Goal: Task Accomplishment & Management: Complete application form

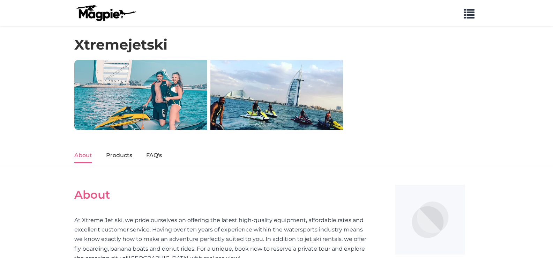
click at [108, 9] on img at bounding box center [105, 13] width 63 height 17
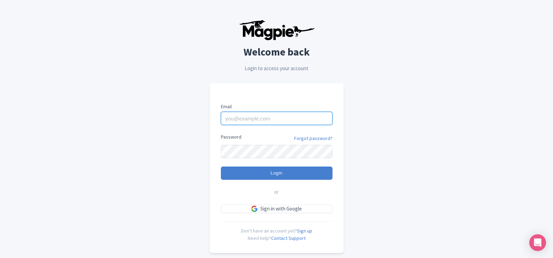
click at [269, 120] on input "Email" at bounding box center [277, 118] width 112 height 13
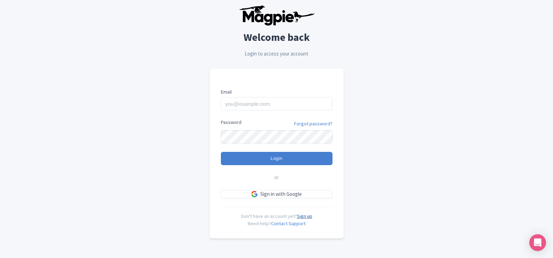
click at [305, 215] on link "Sign up" at bounding box center [304, 216] width 15 height 6
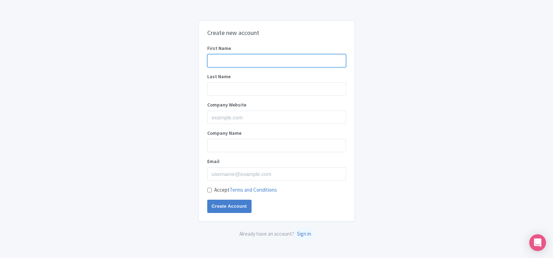
click at [235, 61] on input "First Name" at bounding box center [276, 60] width 139 height 13
type input "ESA Jet Ski"
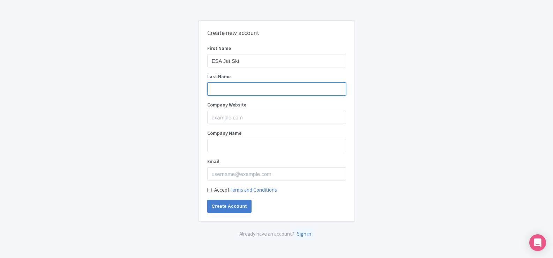
click at [261, 87] on input "Last Name" at bounding box center [276, 88] width 139 height 13
type input "Dubai"
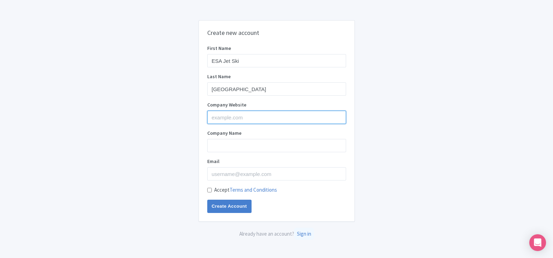
click at [232, 115] on input "Company Website" at bounding box center [276, 117] width 139 height 13
type input "https://thejetskidubai.com/"
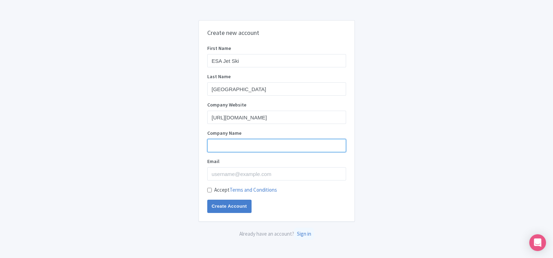
type input "https://thejetskidubai.com/"
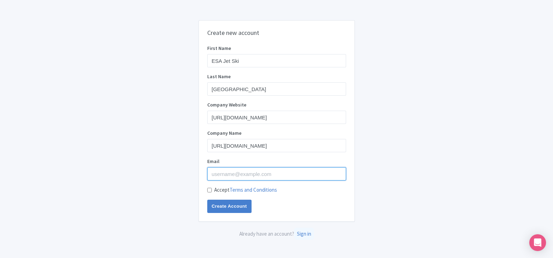
type input "oliviaburak741@gmail.com"
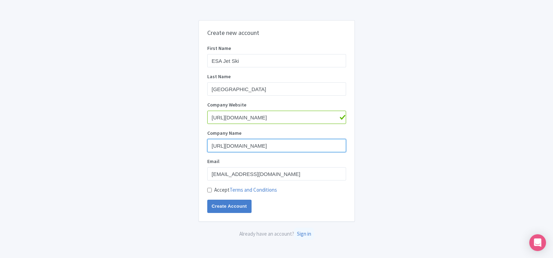
click at [271, 143] on input "https://thejetskidubai.com/" at bounding box center [276, 145] width 139 height 13
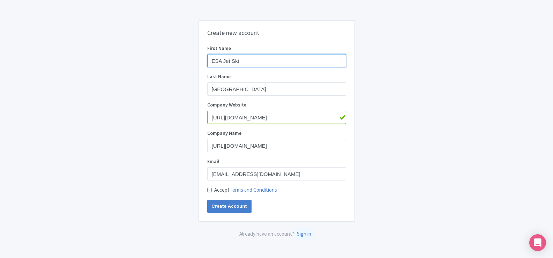
click at [259, 57] on input "ESA Jet Ski" at bounding box center [276, 60] width 139 height 13
click at [226, 138] on div "Company Name https://thejetskidubai.com/" at bounding box center [276, 141] width 139 height 23
click at [226, 139] on div "Company Name https://thejetskidubai.com/" at bounding box center [276, 141] width 139 height 23
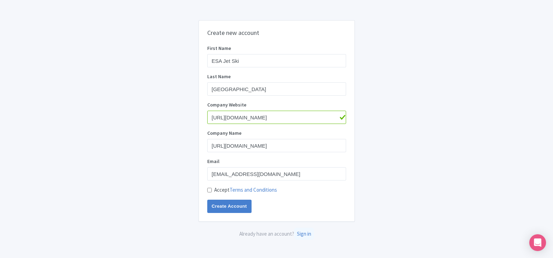
click at [226, 139] on div "Company Name https://thejetskidubai.com/" at bounding box center [276, 141] width 139 height 23
click at [226, 142] on input "https://thejetskidubai.com/" at bounding box center [276, 145] width 139 height 13
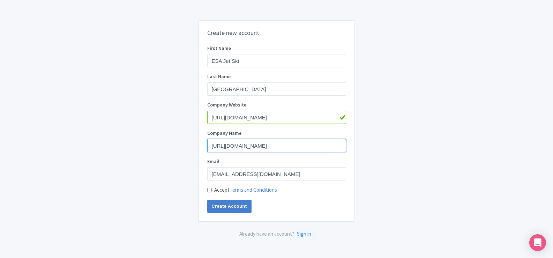
paste input "ESA Jet Ski"
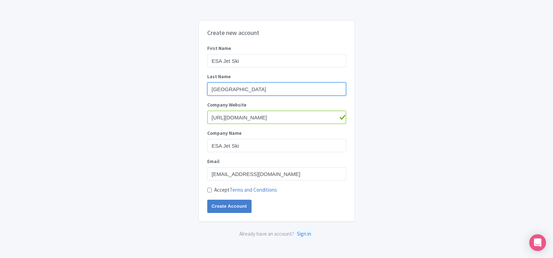
click at [236, 90] on input "Dubai" at bounding box center [276, 88] width 139 height 13
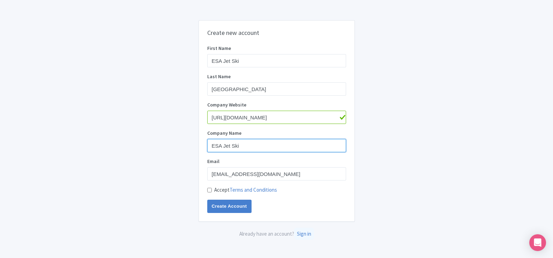
click at [232, 145] on input "ESA Jet Ski" at bounding box center [276, 145] width 139 height 13
click at [258, 143] on input "ESA Jet Ski" at bounding box center [276, 145] width 139 height 13
paste input "Dubai"
type input "ESA Jet Ski [GEOGRAPHIC_DATA]"
click at [210, 186] on div "Accept Terms and Conditions" at bounding box center [276, 190] width 139 height 8
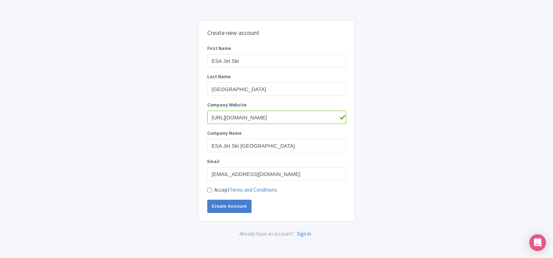
click at [209, 189] on input "Accept Terms and Conditions" at bounding box center [209, 190] width 5 height 5
checkbox input "true"
click at [222, 204] on input "Create Account" at bounding box center [229, 206] width 44 height 13
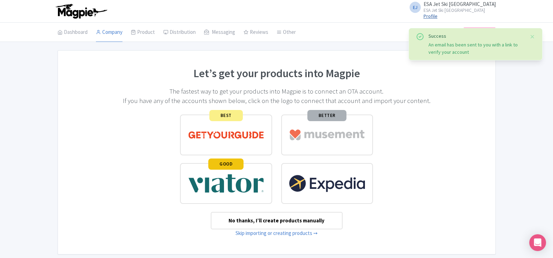
click at [438, 16] on link "Profile" at bounding box center [431, 16] width 14 height 6
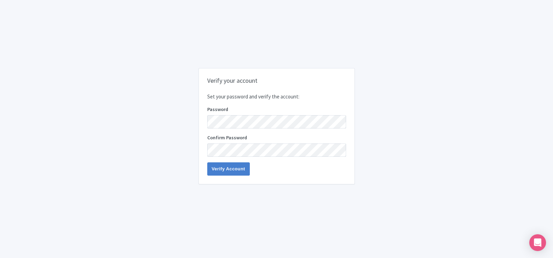
click at [287, 98] on p "Set your password and verify the account:" at bounding box center [276, 97] width 139 height 8
click at [264, 114] on div "Password" at bounding box center [276, 117] width 139 height 23
click at [229, 167] on input "Verify Account" at bounding box center [228, 168] width 43 height 13
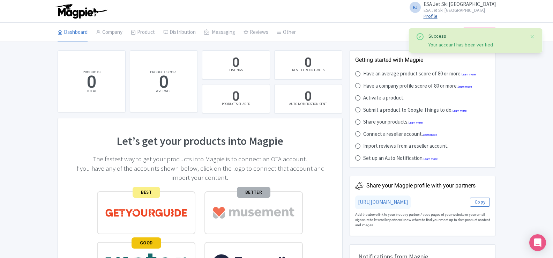
click at [438, 15] on link "Profile" at bounding box center [431, 16] width 14 height 6
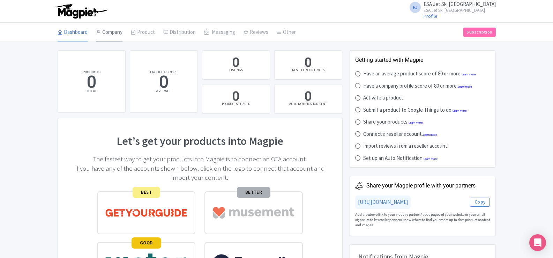
click at [111, 30] on link "Company" at bounding box center [109, 33] width 27 height 20
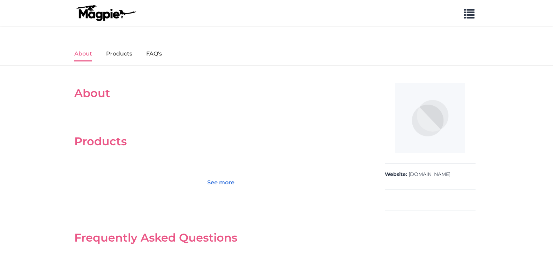
scroll to position [105, 0]
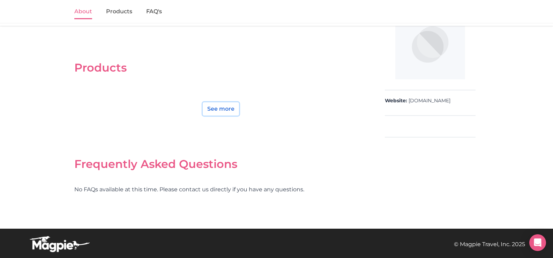
click at [226, 108] on link "See more" at bounding box center [221, 108] width 36 height 13
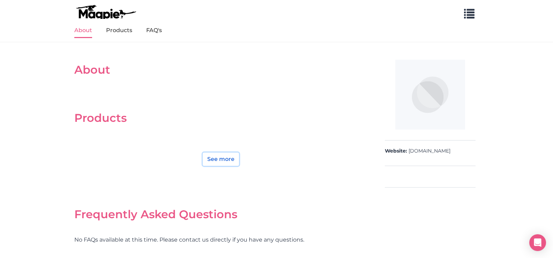
scroll to position [0, 0]
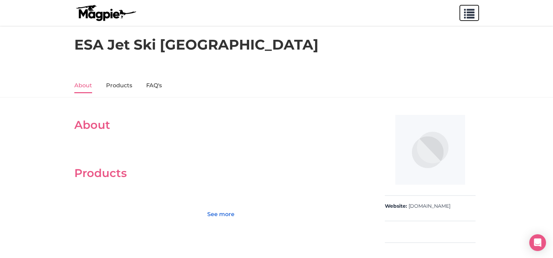
click at [462, 15] on button "button" at bounding box center [470, 13] width 20 height 16
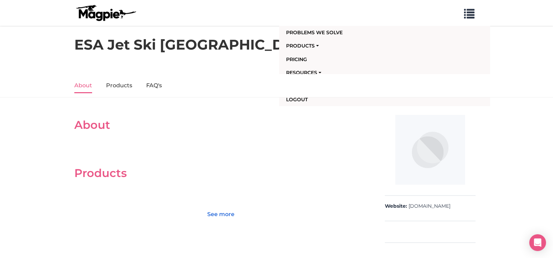
click at [132, 44] on h1 "ESA Jet Ski [GEOGRAPHIC_DATA]" at bounding box center [196, 44] width 244 height 17
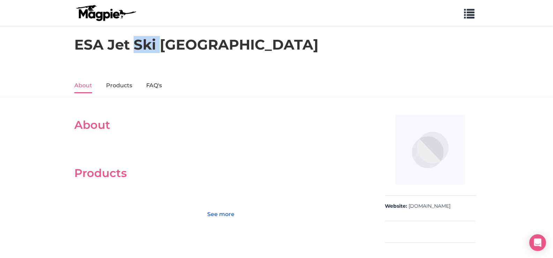
click at [132, 44] on h1 "ESA Jet Ski [GEOGRAPHIC_DATA]" at bounding box center [196, 44] width 244 height 17
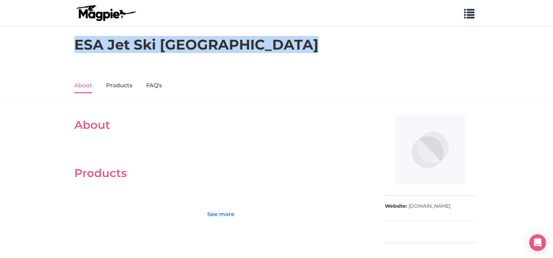
click at [132, 44] on h1 "ESA Jet Ski [GEOGRAPHIC_DATA]" at bounding box center [196, 44] width 244 height 17
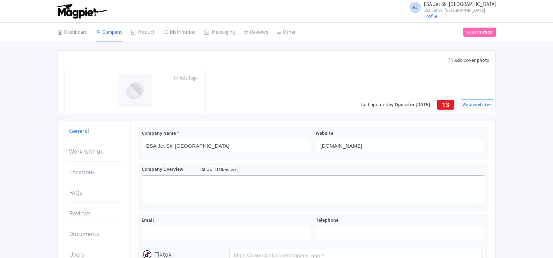
scroll to position [35, 0]
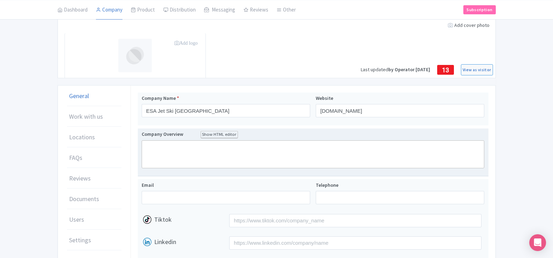
click at [258, 158] on trix-editor at bounding box center [313, 154] width 343 height 28
paste trix-editor "<div><strong>Jet Ski Dubai</strong> is your premier destination for thrilling w…"
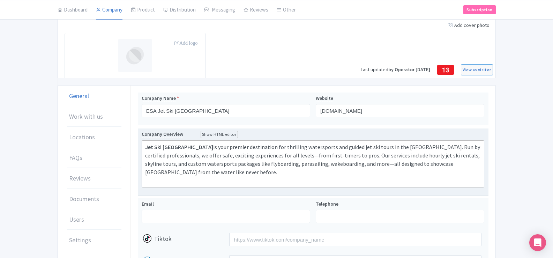
type trix-editor "<div><strong>Jet Ski Dubai</strong> is your premier destination for thrilling w…"
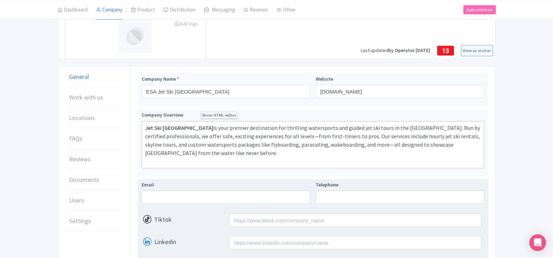
scroll to position [70, 0]
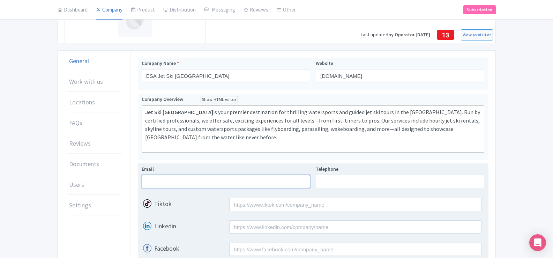
click at [159, 175] on input "Email" at bounding box center [226, 181] width 169 height 13
type input "[EMAIL_ADDRESS][DOMAIN_NAME]"
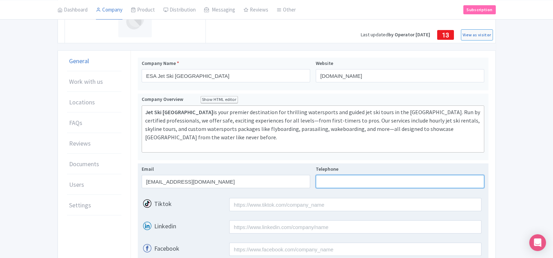
type input "0565814970"
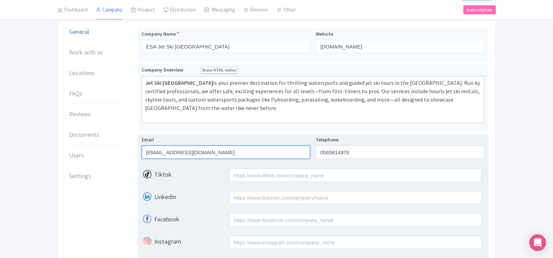
scroll to position [140, 0]
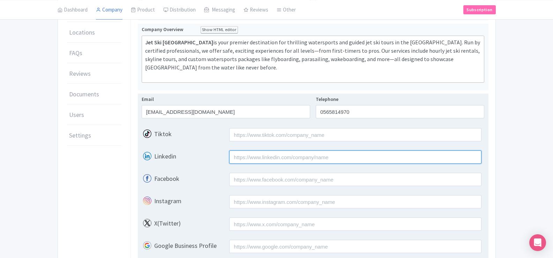
click at [235, 151] on input "Linkedin" at bounding box center [355, 156] width 252 height 13
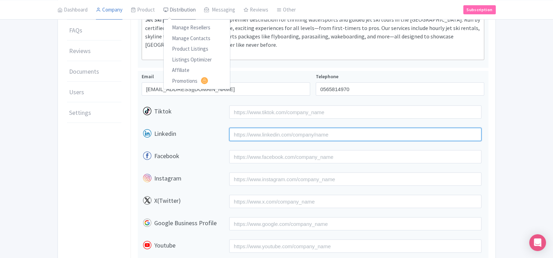
scroll to position [175, 0]
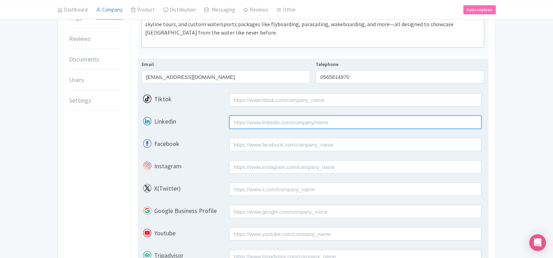
paste input "[URL][DOMAIN_NAME]"
type input "[URL][DOMAIN_NAME]"
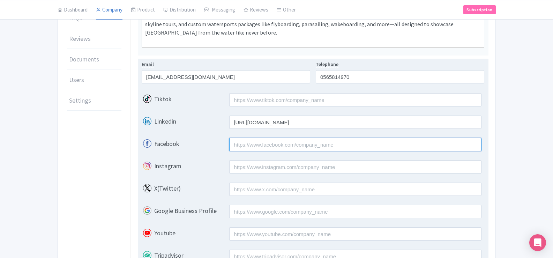
click at [250, 138] on input "Facebook" at bounding box center [355, 144] width 252 height 13
paste input "[URL][DOMAIN_NAME]"
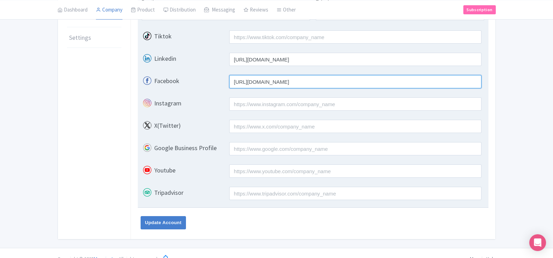
scroll to position [241, 0]
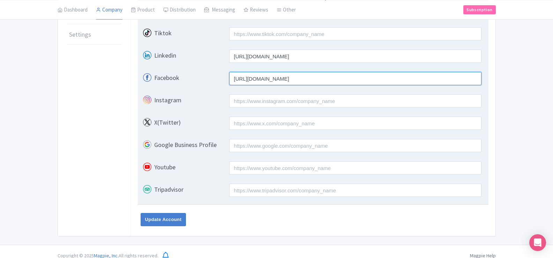
type input "[URL][DOMAIN_NAME]"
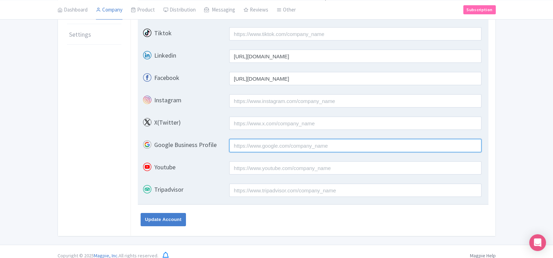
click at [259, 139] on input "Google Business Profile" at bounding box center [355, 145] width 252 height 13
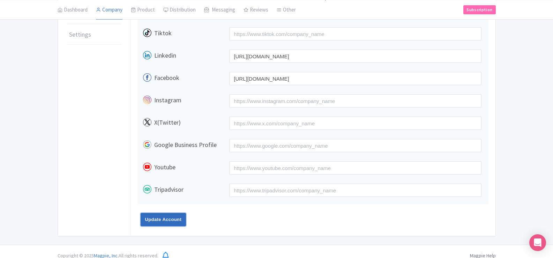
click at [158, 213] on input "Update Account" at bounding box center [164, 219] width 46 height 13
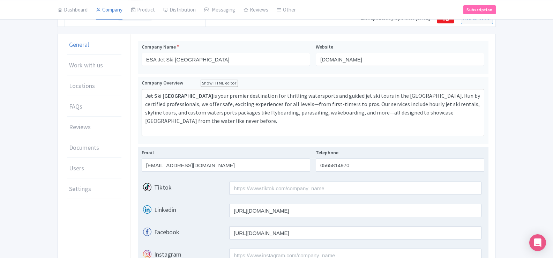
scroll to position [66, 0]
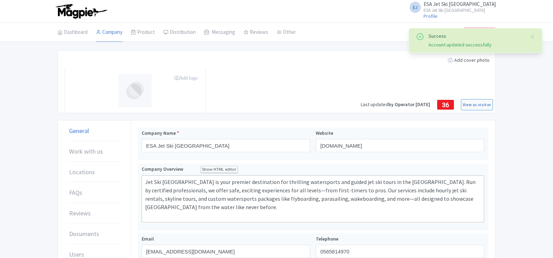
click at [132, 88] on img at bounding box center [135, 91] width 34 height 34
click at [185, 80] on icon "Add logo" at bounding box center [186, 77] width 23 height 5
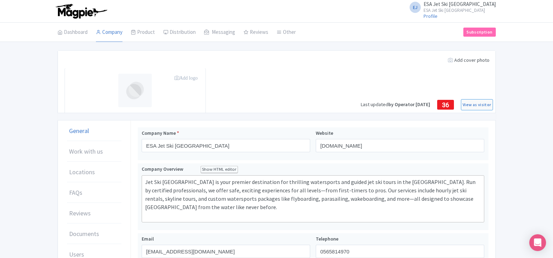
click at [188, 76] on icon "Add logo" at bounding box center [186, 77] width 23 height 5
click at [186, 76] on icon "Add logo" at bounding box center [186, 77] width 23 height 5
click at [179, 76] on icon "Add logo" at bounding box center [186, 77] width 23 height 5
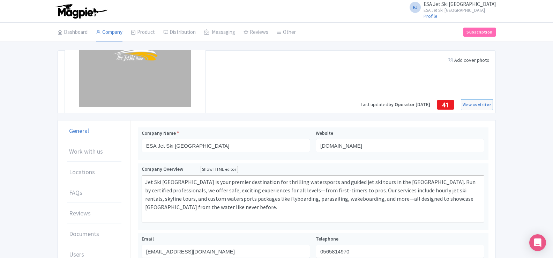
click at [467, 56] on div "Add cover photo" at bounding box center [469, 60] width 47 height 13
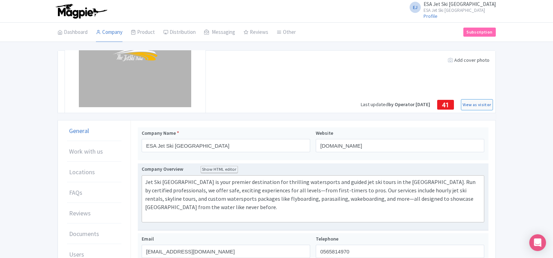
click at [144, 186] on trix-editor "Jet Ski Dubai is your premier destination for thrilling watersports and guided …" at bounding box center [313, 198] width 343 height 47
drag, startPoint x: 145, startPoint y: 183, endPoint x: 169, endPoint y: 181, distance: 24.5
click at [145, 182] on trix-editor "Jet Ski Dubai is your premier destination for thrilling watersports and guided …" at bounding box center [313, 198] width 343 height 47
type trix-editor "<div>&nbsp;ESA Jet Ski Dubai is your premier destination for thrilling waterspo…"
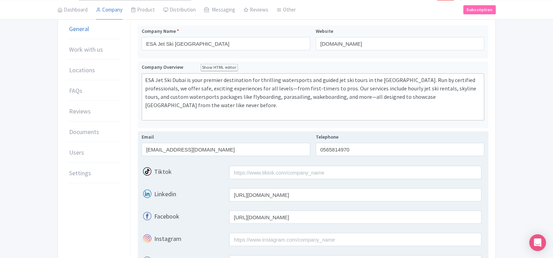
scroll to position [241, 0]
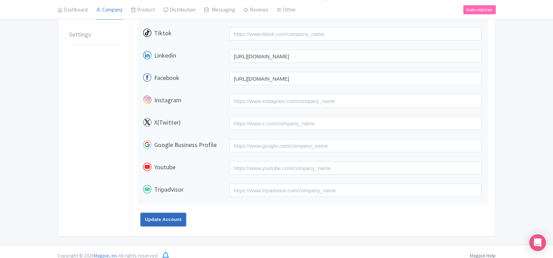
click at [154, 213] on input "Update Account" at bounding box center [164, 219] width 46 height 13
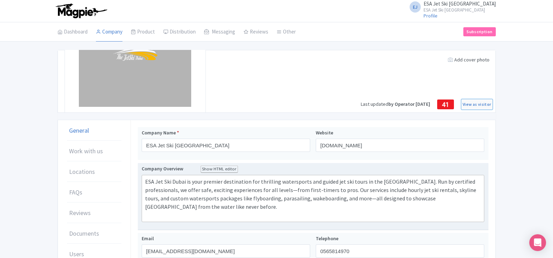
scroll to position [0, 0]
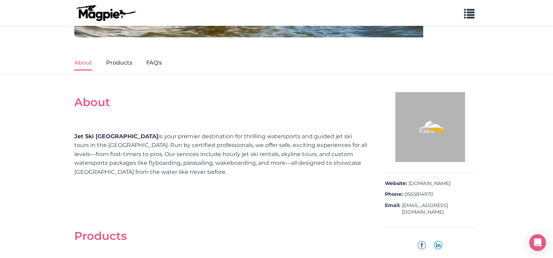
scroll to position [210, 0]
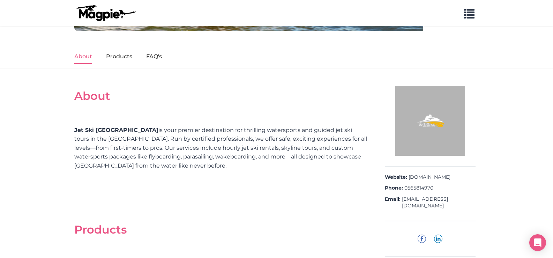
click at [100, 129] on strong "Jet Ski [GEOGRAPHIC_DATA]" at bounding box center [116, 130] width 84 height 7
drag, startPoint x: 80, startPoint y: 141, endPoint x: 154, endPoint y: 139, distance: 74.1
click at [154, 139] on div "Jet Ski [GEOGRAPHIC_DATA] is your premier destination for thrilling watersports…" at bounding box center [220, 153] width 293 height 72
drag, startPoint x: 203, startPoint y: 140, endPoint x: 242, endPoint y: 138, distance: 38.5
click at [204, 140] on div "Jet Ski [GEOGRAPHIC_DATA] is your premier destination for thrilling watersports…" at bounding box center [220, 153] width 293 height 72
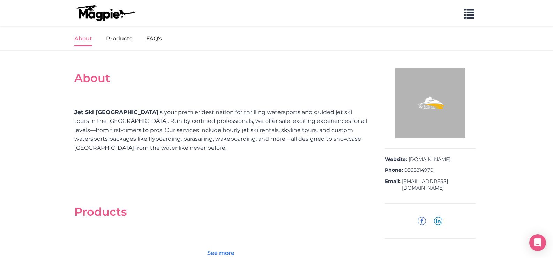
scroll to position [0, 0]
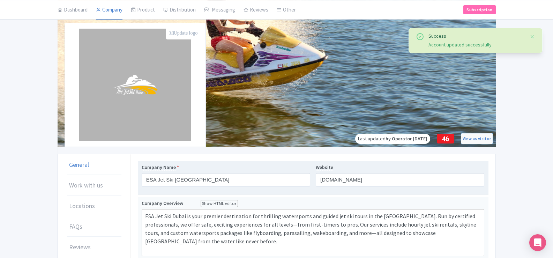
scroll to position [82, 0]
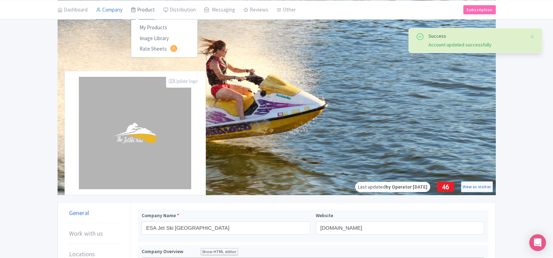
click at [137, 7] on link "Product" at bounding box center [143, 10] width 24 height 20
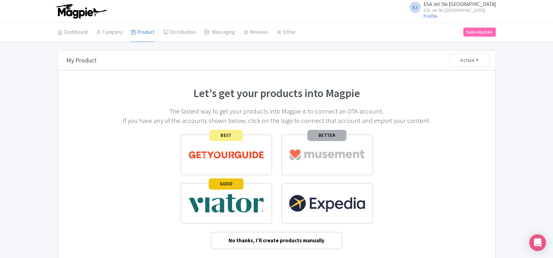
scroll to position [44, 0]
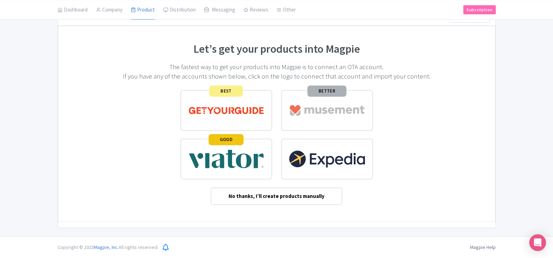
click at [260, 197] on div "No thanks, I’ll create products manually" at bounding box center [277, 197] width 132 height 18
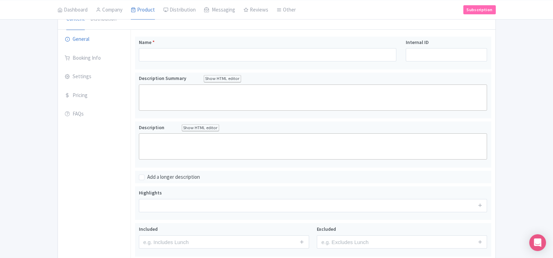
scroll to position [71, 0]
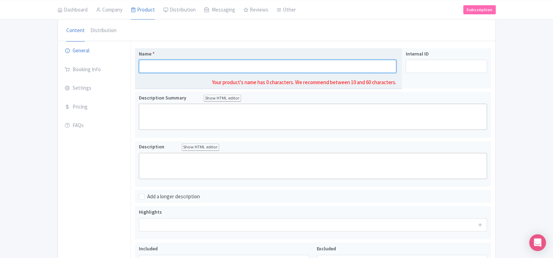
click at [207, 68] on input "Name *" at bounding box center [268, 66] width 258 height 13
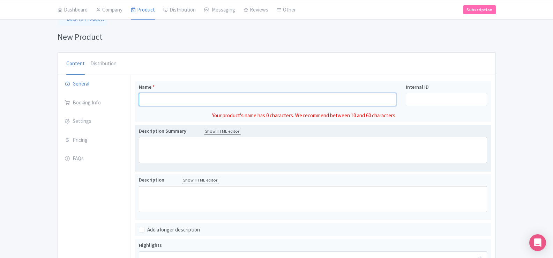
scroll to position [36, 0]
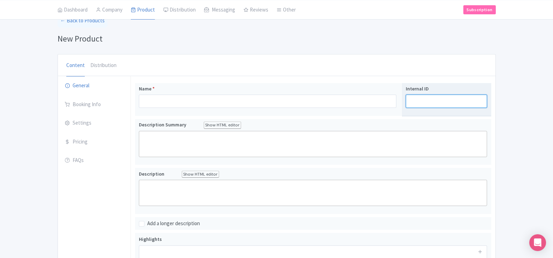
click at [427, 95] on input "Internal ID" at bounding box center [446, 101] width 81 height 13
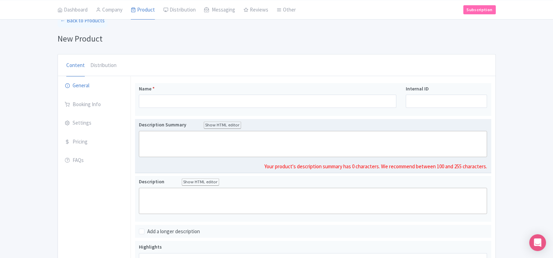
click at [226, 134] on trix-editor at bounding box center [313, 144] width 349 height 26
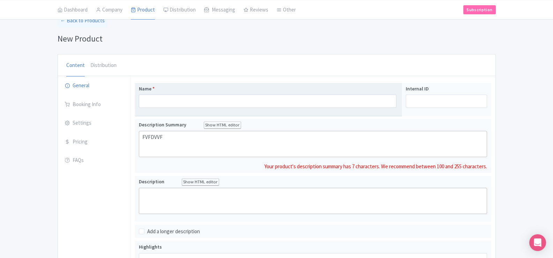
type trix-editor "<div>FVFDVVF</div>"
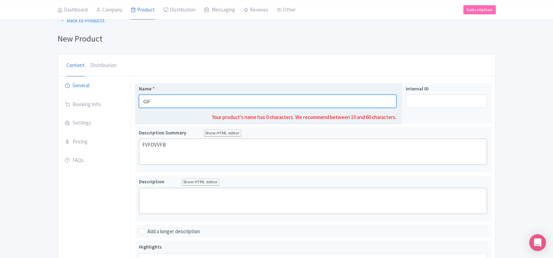
scroll to position [44, 0]
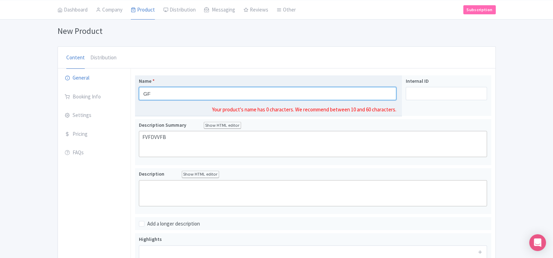
click at [180, 101] on div "Name * GF Your product's name has 0 characters. We recommend between 10 and 60 …" at bounding box center [268, 95] width 267 height 41
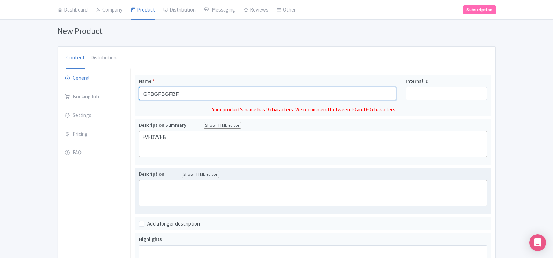
type input "GFBGFBGFBF"
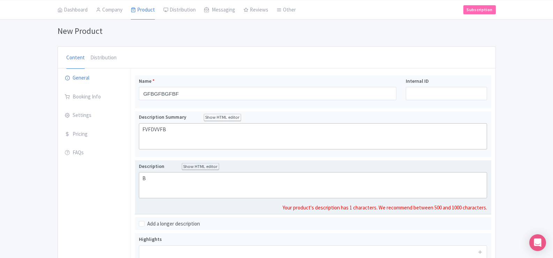
click at [183, 203] on div "Description Show HTML editor Bold Italic Strikethrough Link Heading Quote Code …" at bounding box center [313, 187] width 349 height 49
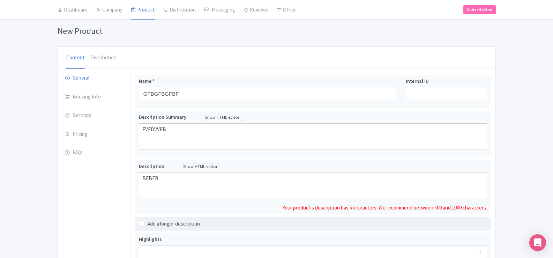
type trix-editor "<div>BFBFBF</div>"
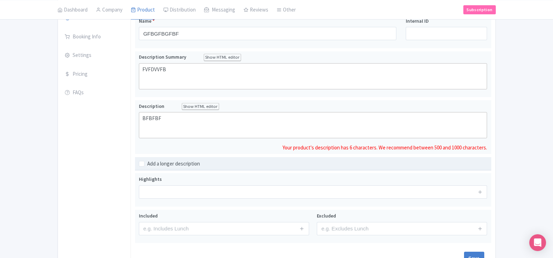
scroll to position [114, 0]
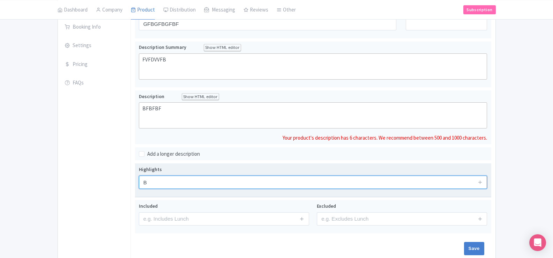
click at [181, 184] on div "Highlights B" at bounding box center [313, 180] width 349 height 29
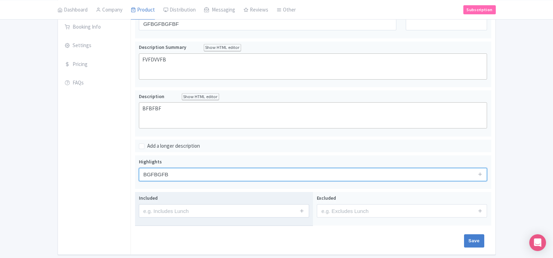
type input "BGFBGFB"
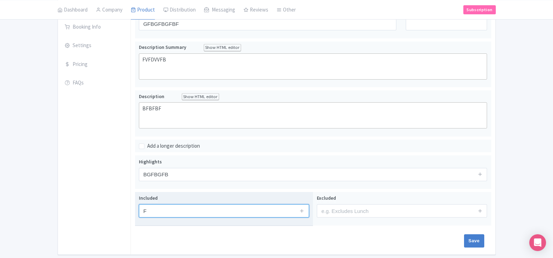
click at [186, 211] on input "F" at bounding box center [224, 210] width 170 height 13
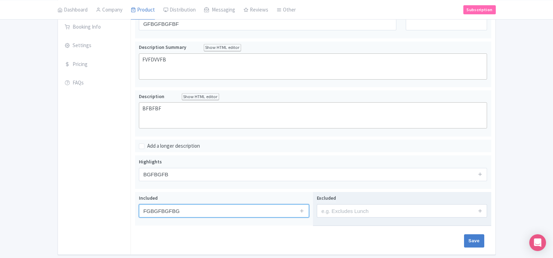
type input "FGBGFBGFBG"
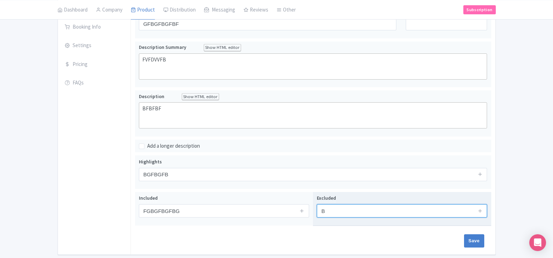
click at [331, 215] on input "B" at bounding box center [402, 210] width 170 height 13
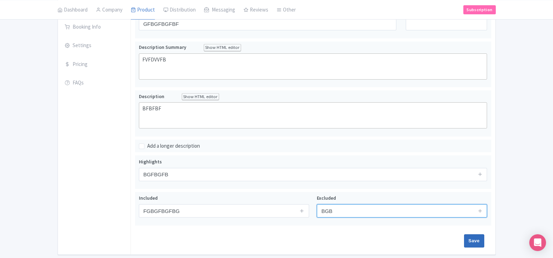
type input "BGB"
click at [482, 240] on input "Save" at bounding box center [474, 240] width 20 height 13
type input "Saving..."
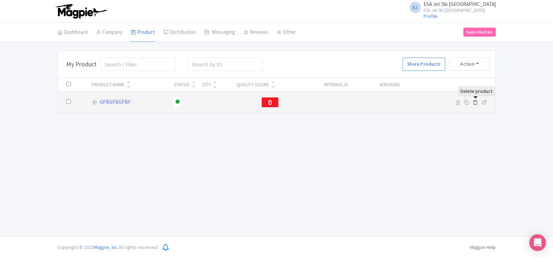
click at [474, 102] on icon at bounding box center [475, 102] width 5 height 5
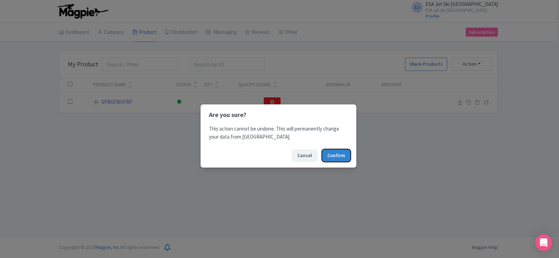
click at [332, 153] on button "Confirm" at bounding box center [336, 155] width 29 height 13
